Goal: Information Seeking & Learning: Learn about a topic

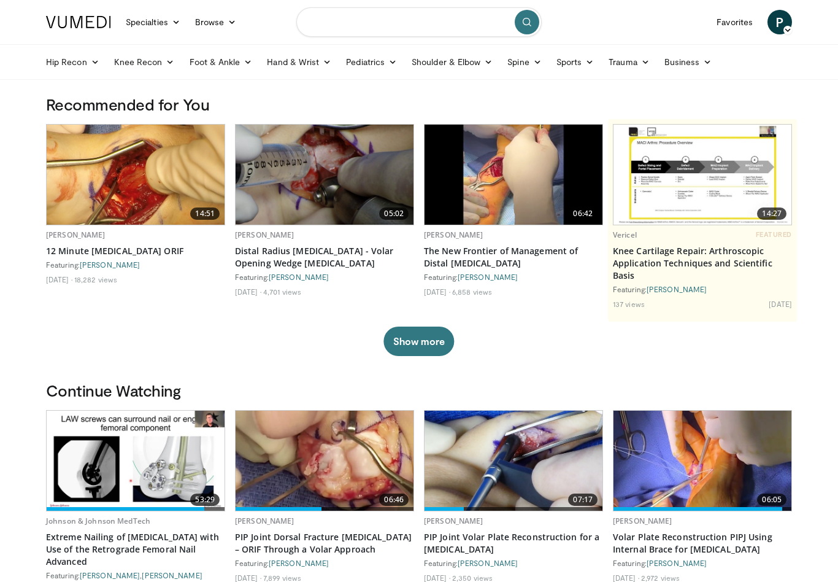
click at [331, 23] on input "Search topics, interventions" at bounding box center [418, 21] width 245 height 29
type input "**********"
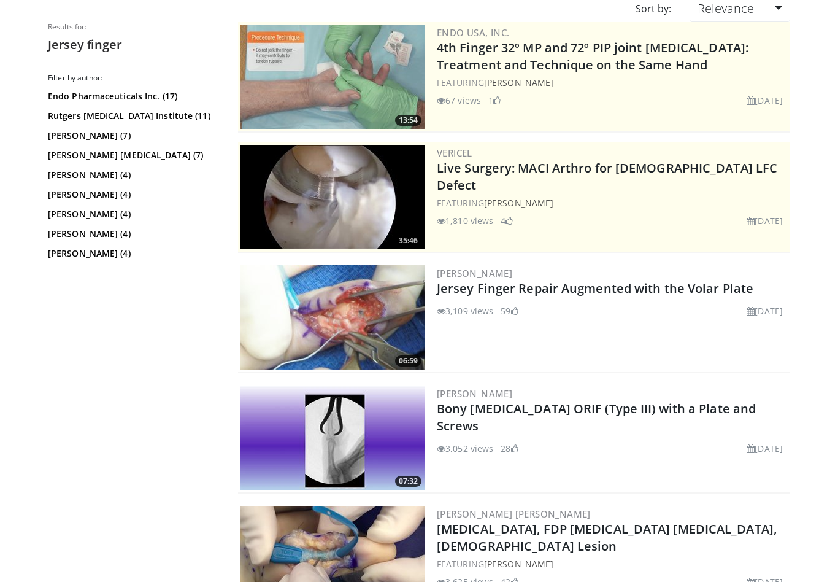
scroll to position [128, 0]
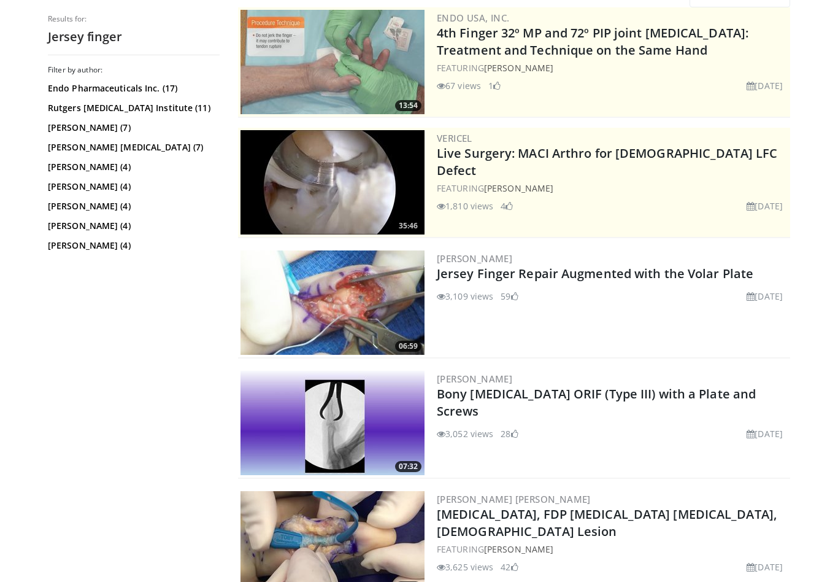
click at [642, 273] on link "Jersey Finger Repair Augmented with the Volar Plate" at bounding box center [595, 274] width 317 height 17
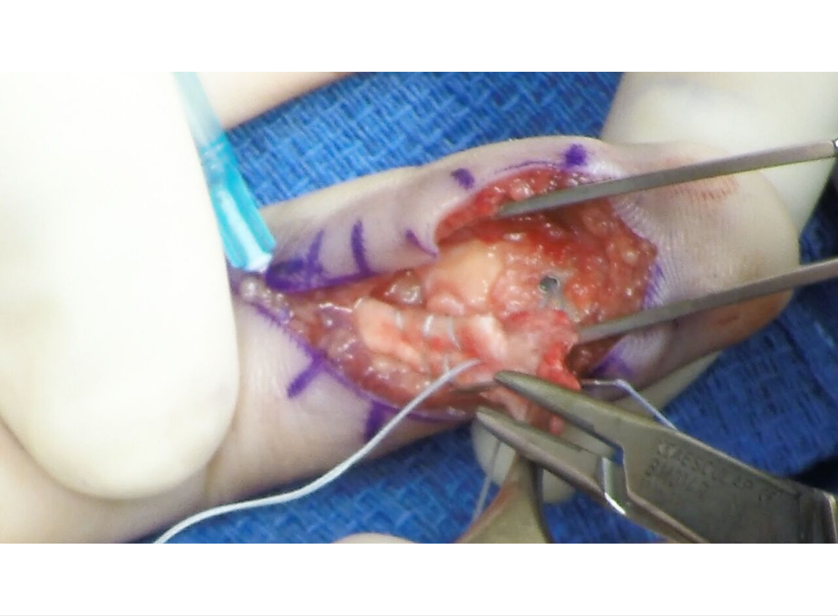
click at [135, 449] on div "10 seconds Tap to unmute" at bounding box center [419, 307] width 838 height 615
click at [730, 437] on div "10 seconds Tap to unmute" at bounding box center [419, 307] width 838 height 615
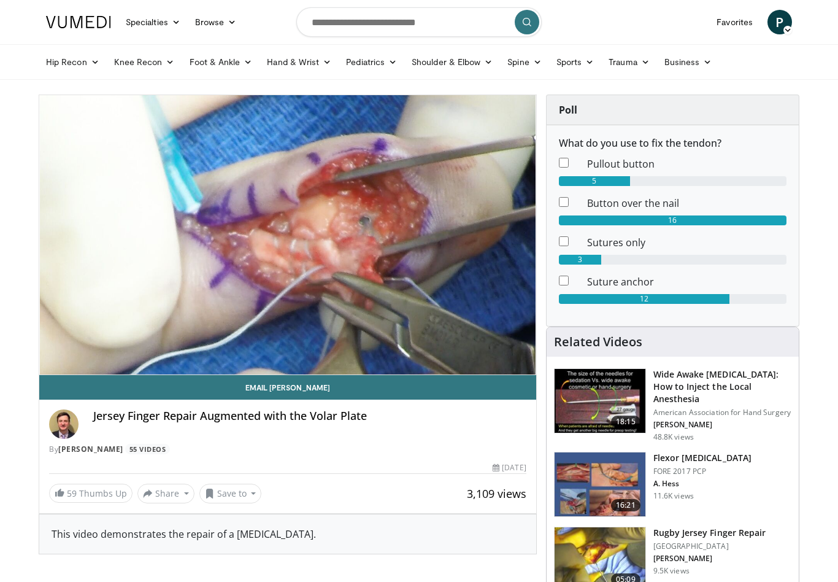
click at [234, 498] on button "Save to" at bounding box center [230, 493] width 63 height 20
click at [263, 523] on span "Add to Favorites" at bounding box center [252, 519] width 75 height 13
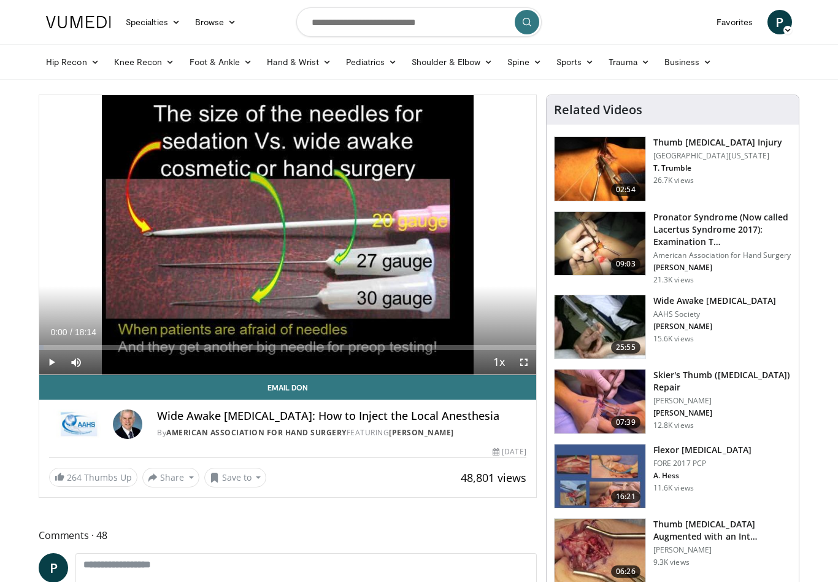
click at [787, 34] on icon at bounding box center [788, 30] width 9 height 9
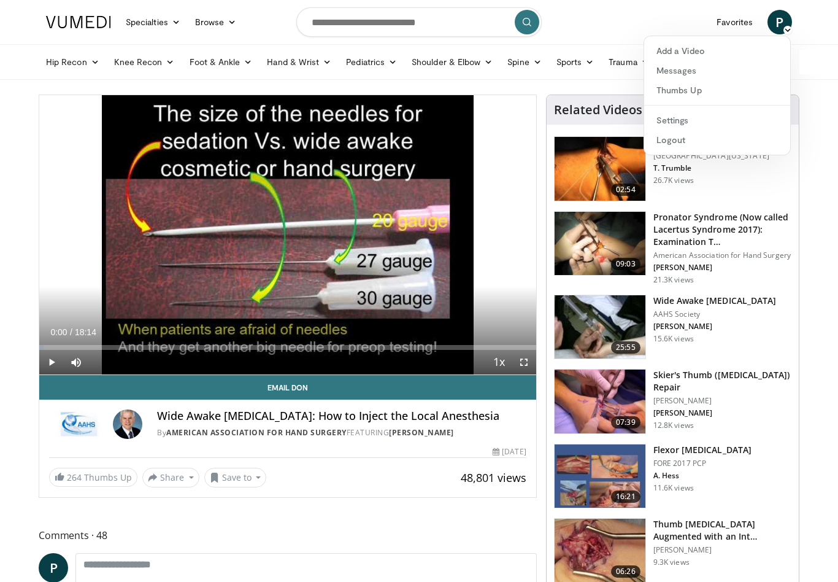
click at [685, 147] on link "Logout" at bounding box center [717, 140] width 146 height 20
